Goal: Task Accomplishment & Management: Use online tool/utility

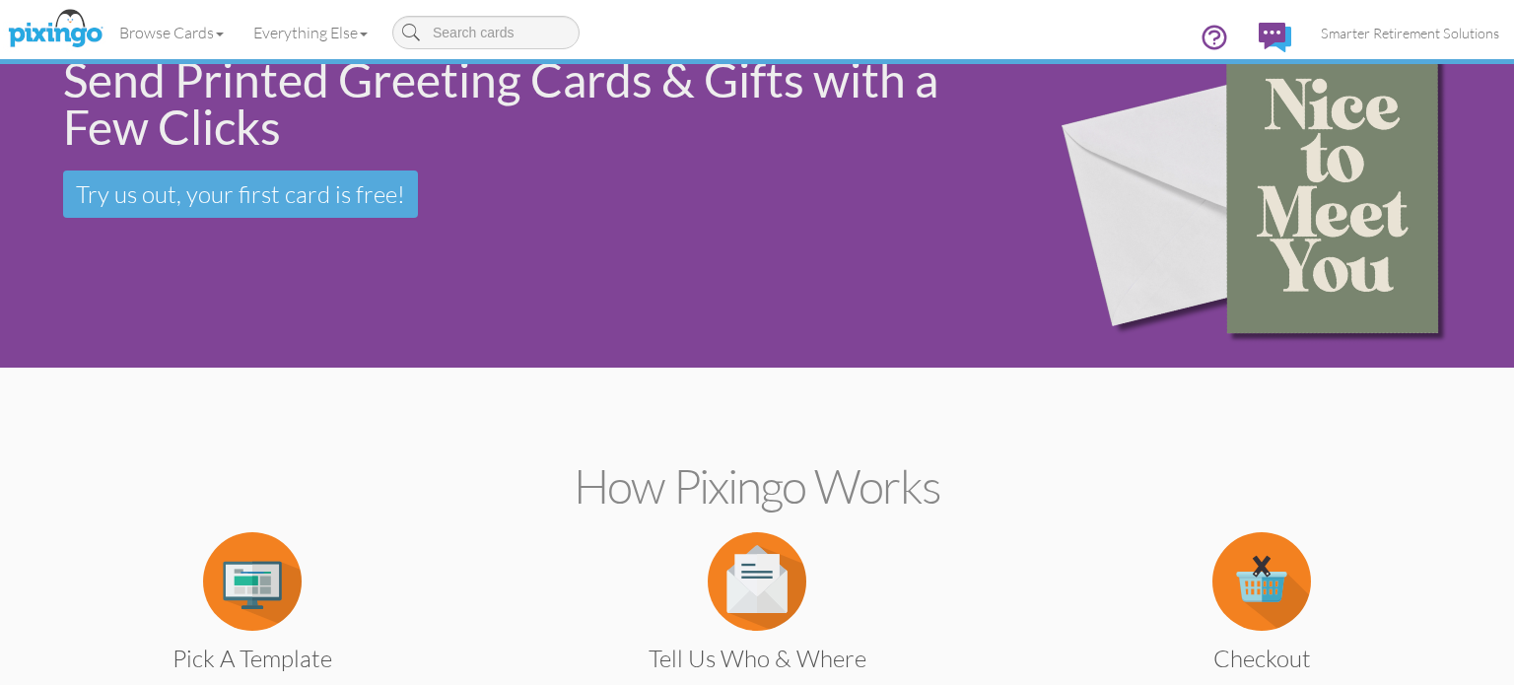
scroll to position [75, 0]
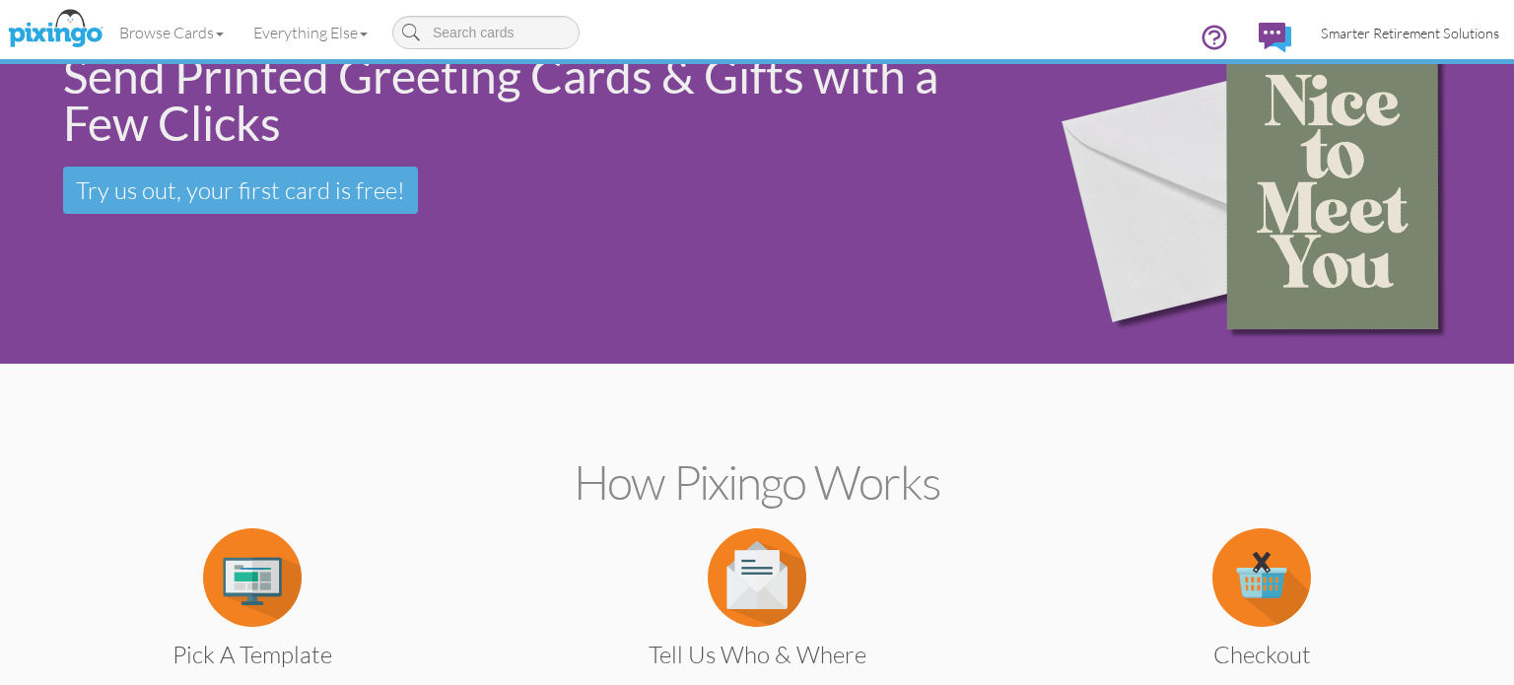
click at [1382, 30] on span "Smarter Retirement Solutions" at bounding box center [1410, 33] width 178 height 17
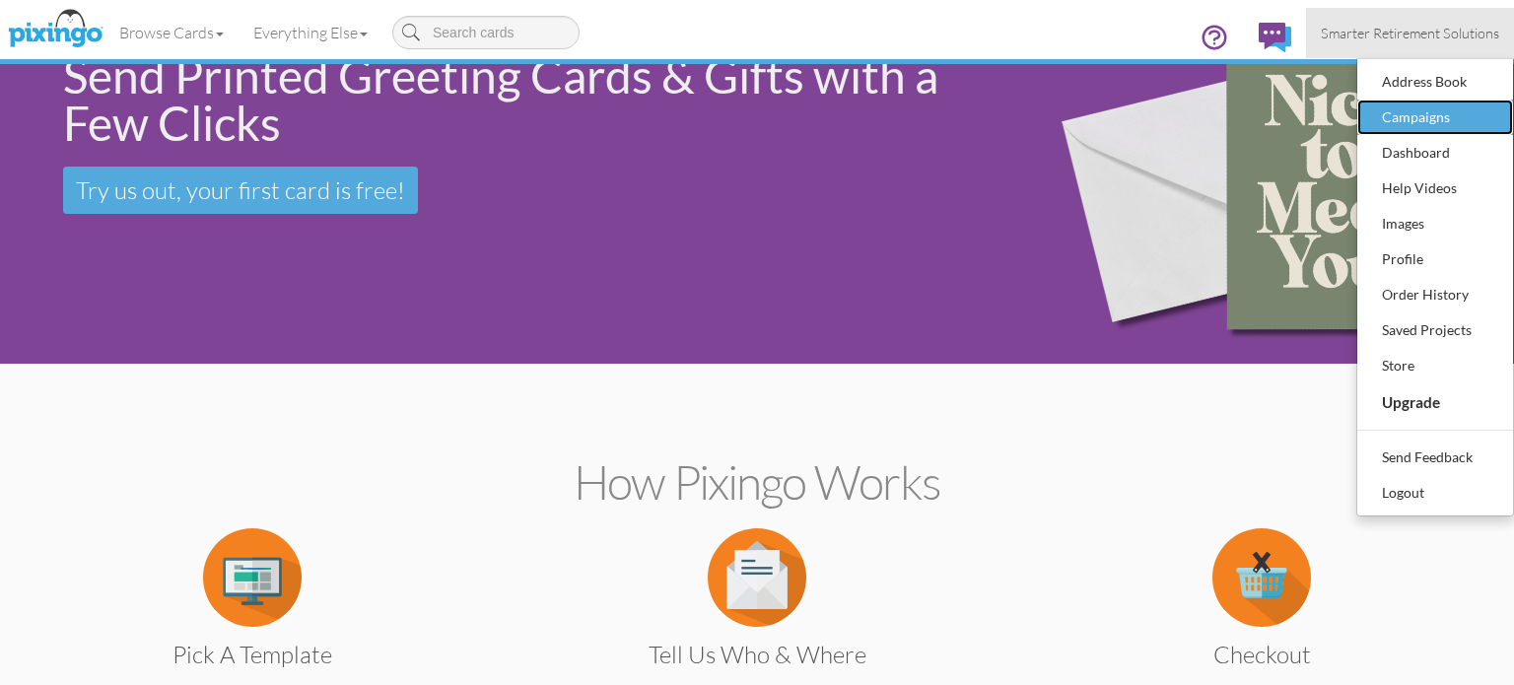
click at [1401, 128] on div "Campaigns" at bounding box center [1435, 117] width 116 height 30
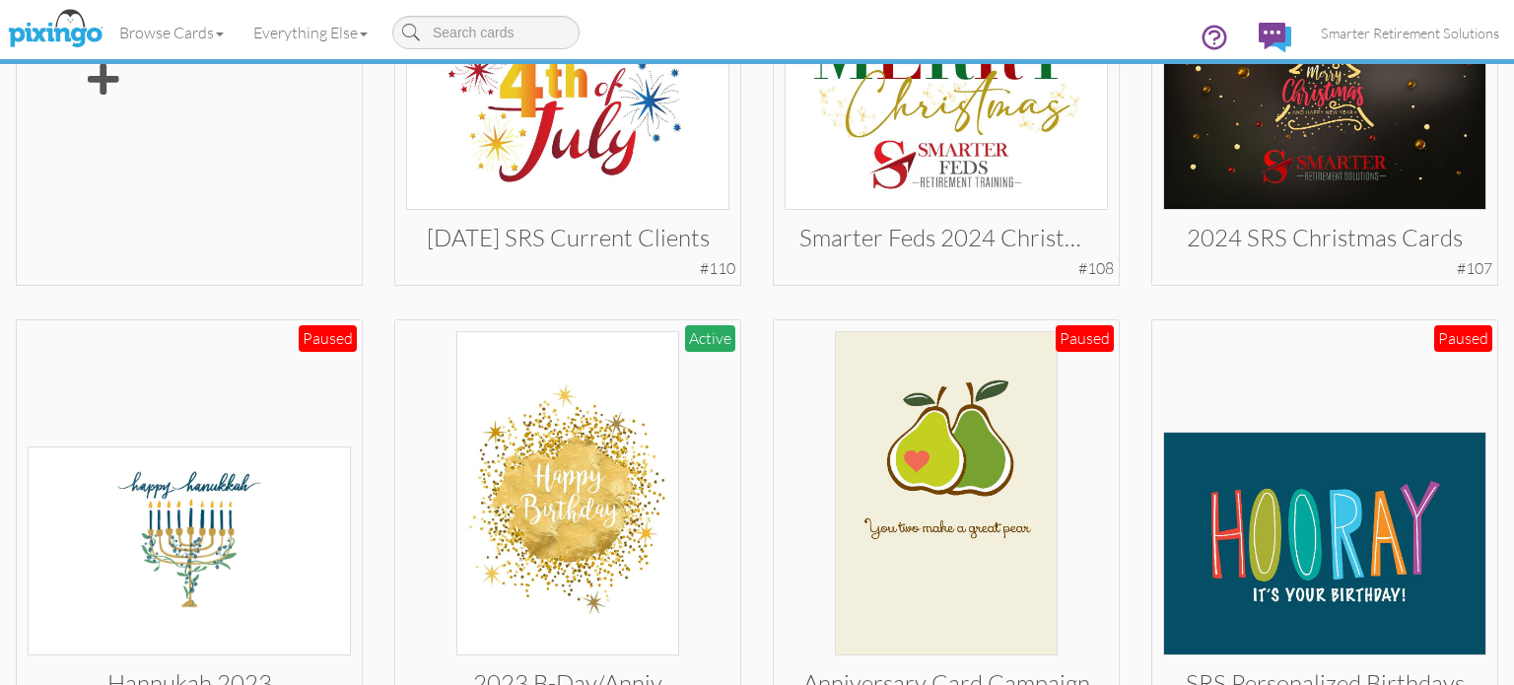
scroll to position [757, 0]
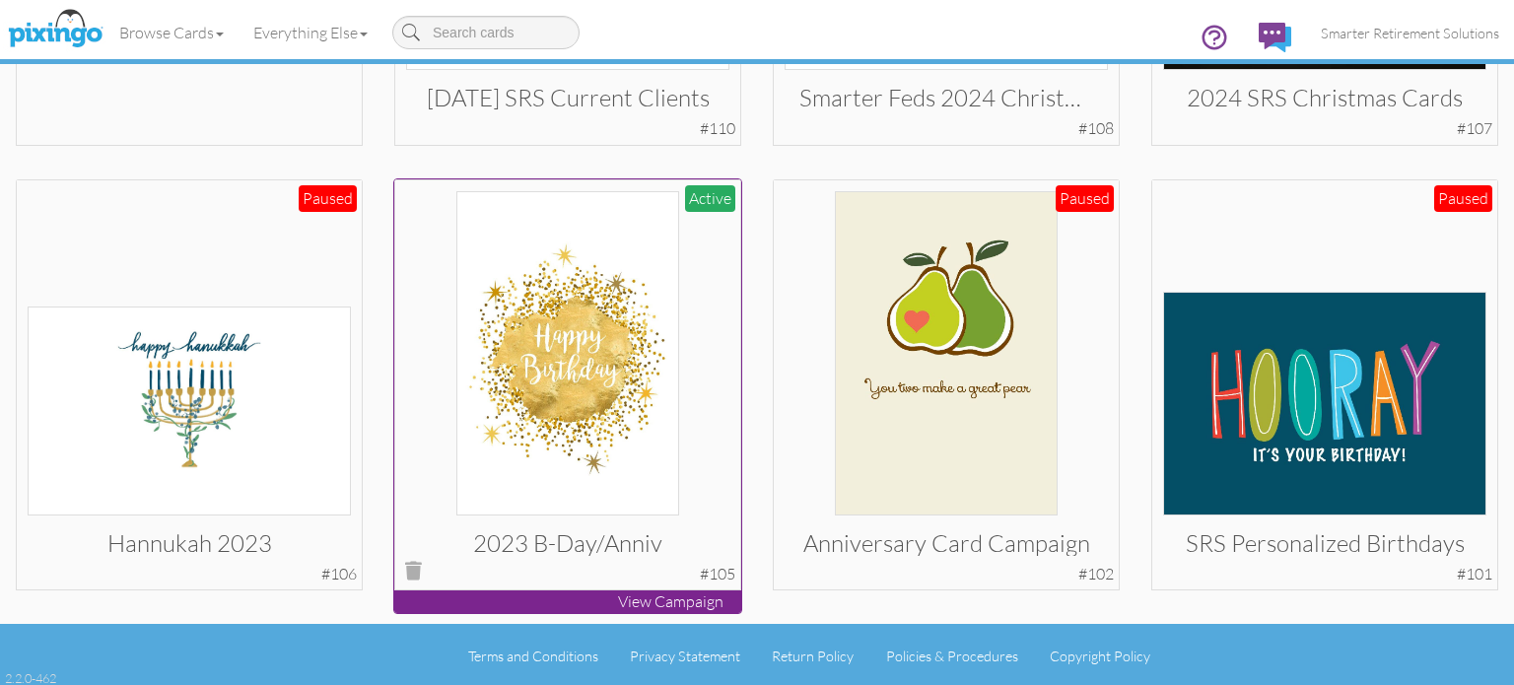
click at [621, 336] on img at bounding box center [568, 353] width 224 height 324
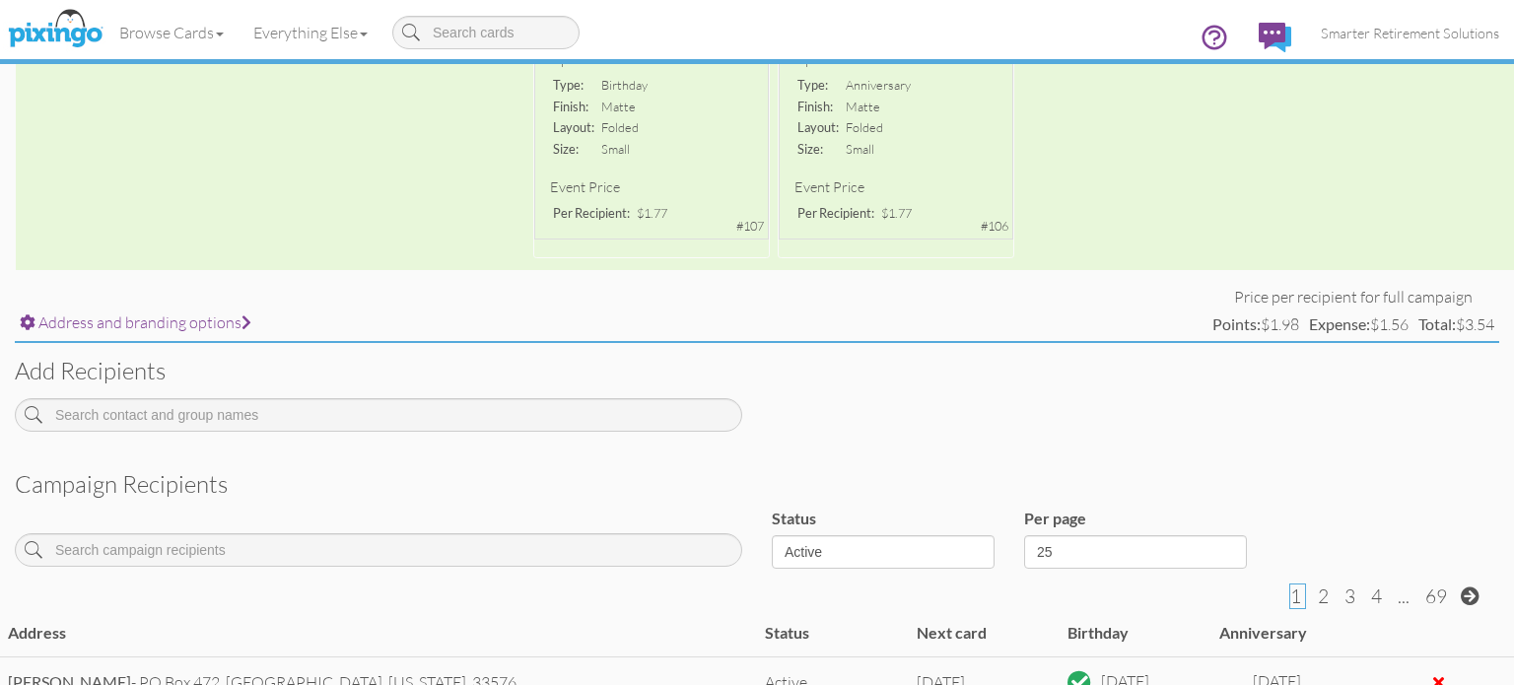
scroll to position [477, 0]
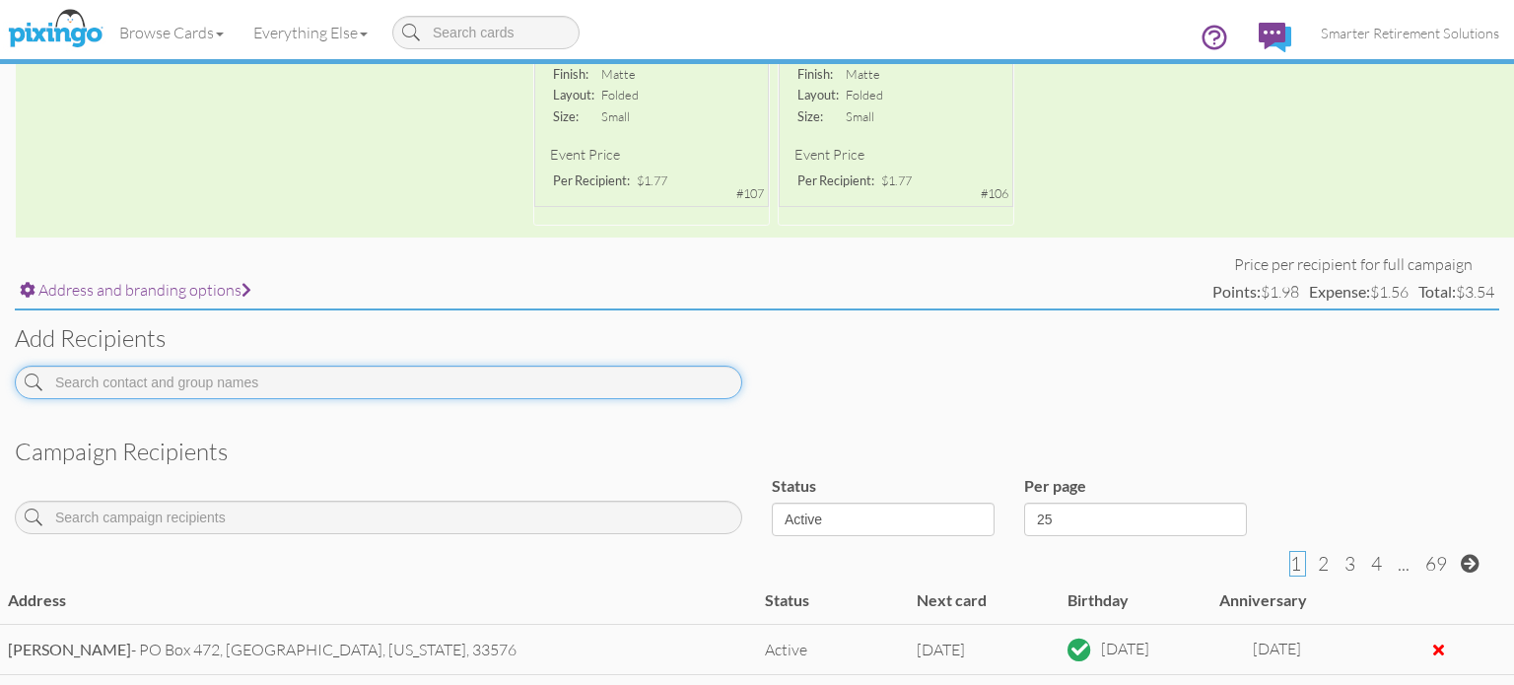
click at [293, 381] on input at bounding box center [378, 383] width 727 height 34
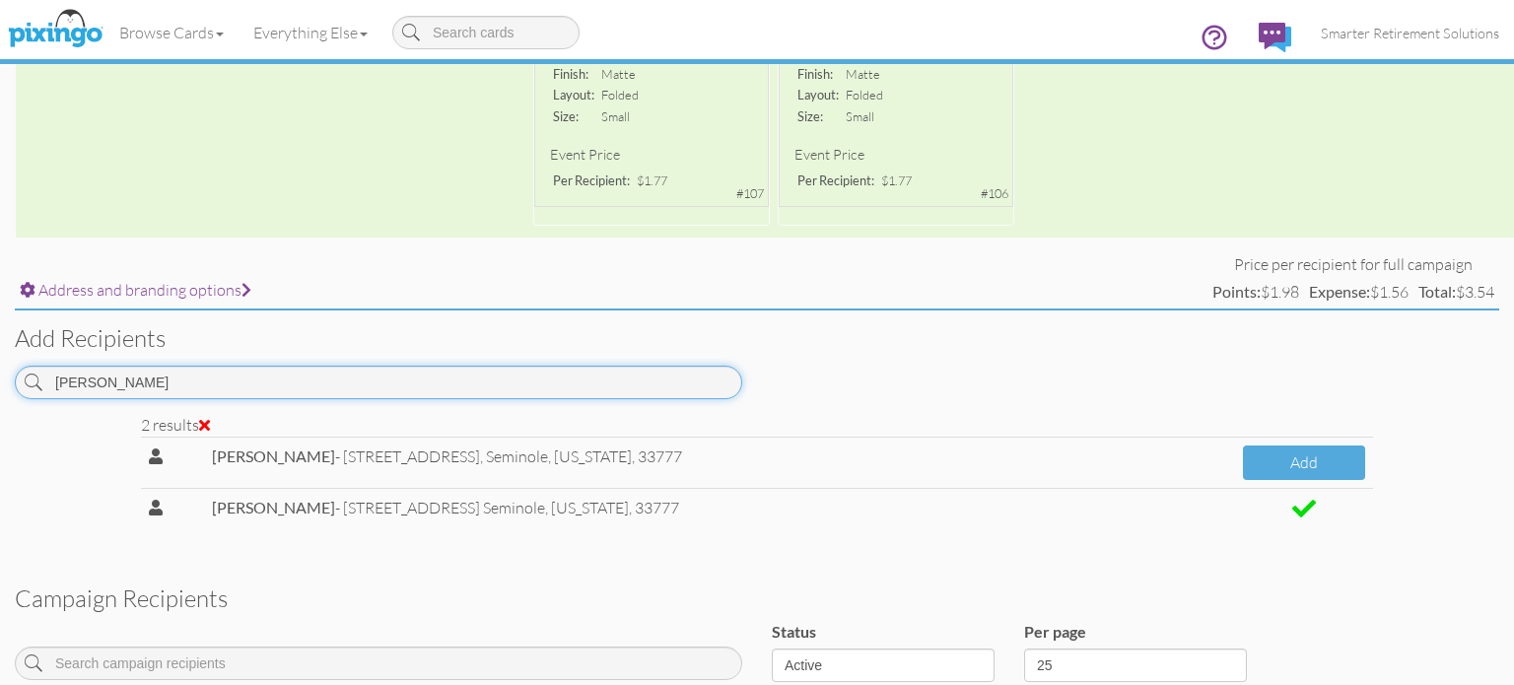
type input "[PERSON_NAME]"
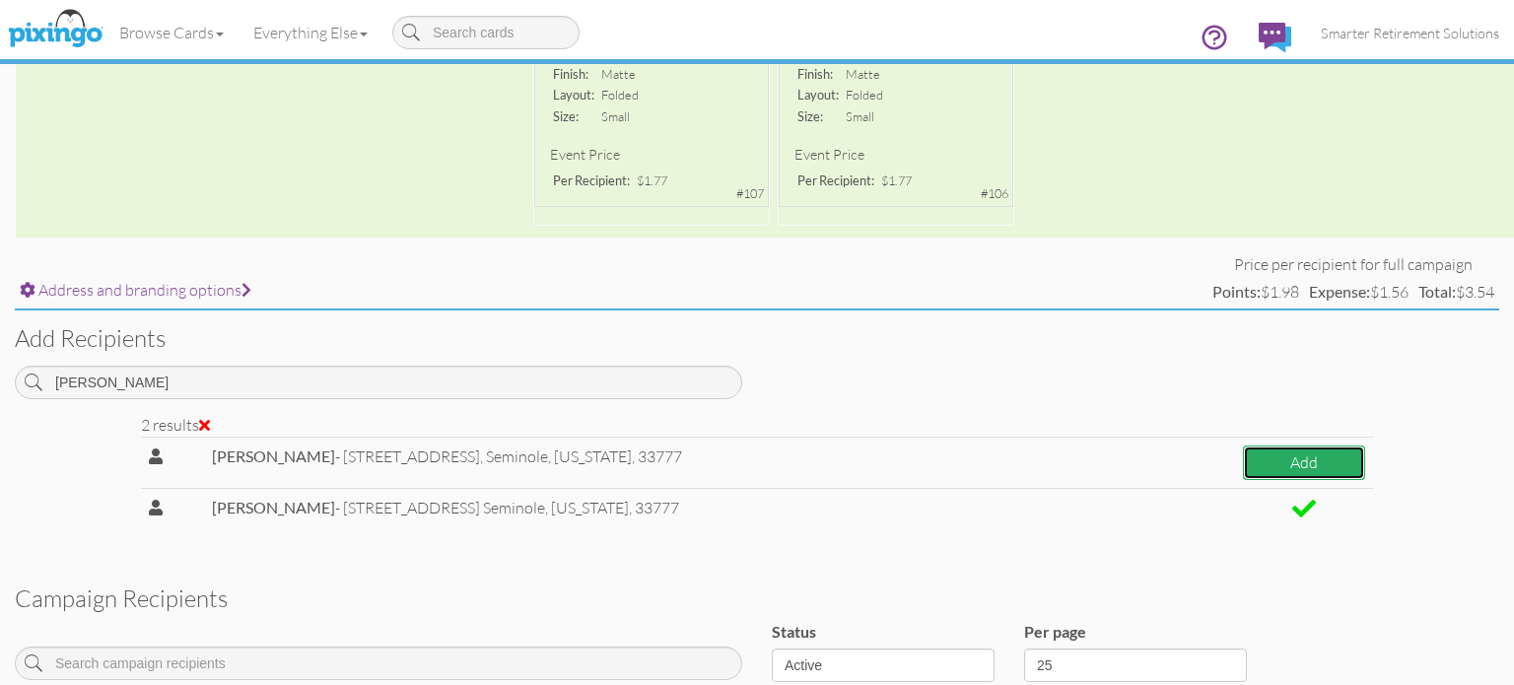
click at [1319, 450] on button "Add" at bounding box center [1304, 462] width 122 height 34
